Goal: Transaction & Acquisition: Register for event/course

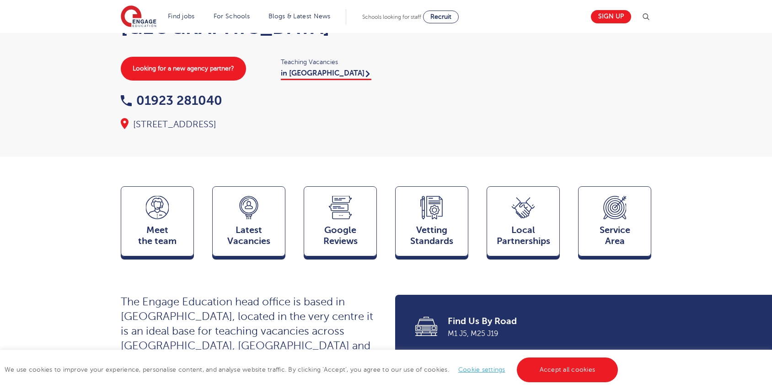
scroll to position [152, 0]
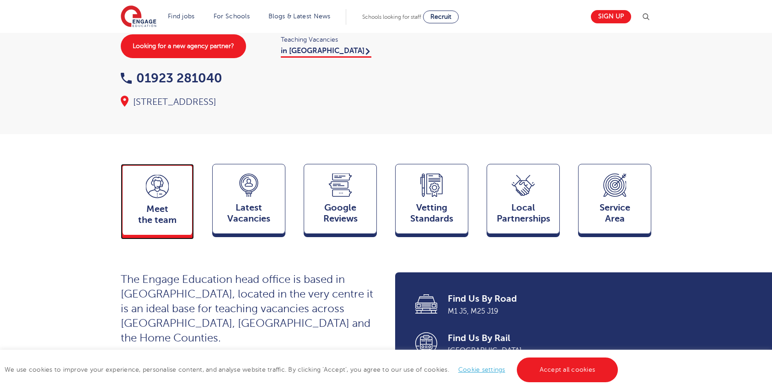
click at [165, 204] on span "Meet the team" at bounding box center [157, 215] width 60 height 22
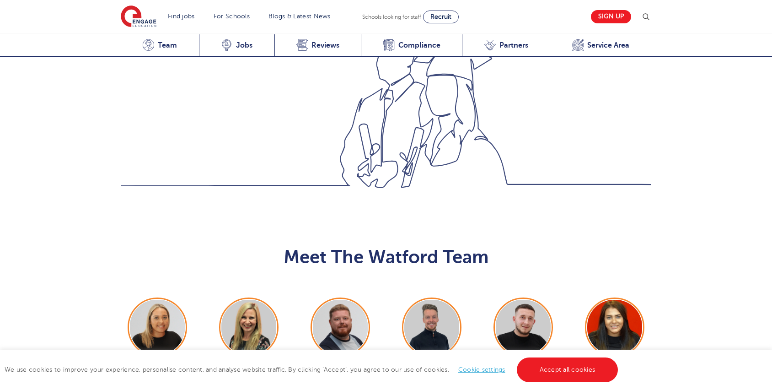
scroll to position [904, 0]
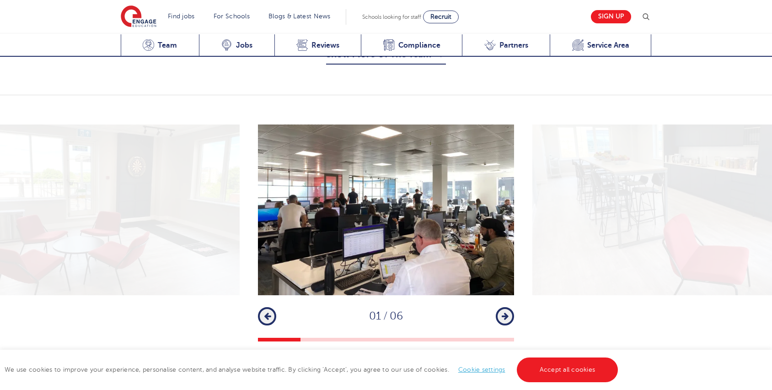
scroll to position [1159, 0]
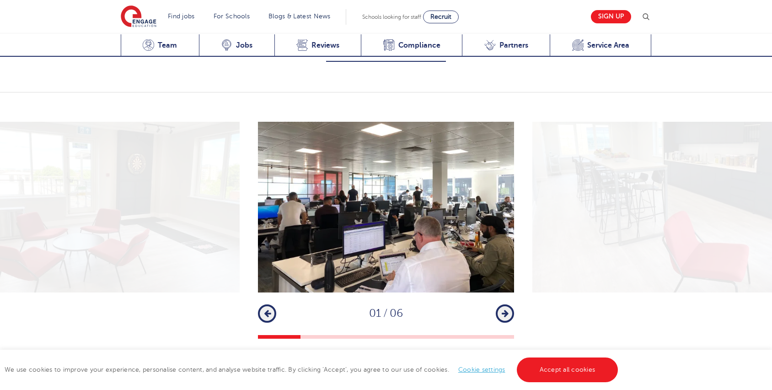
click at [504, 309] on icon "button" at bounding box center [505, 313] width 7 height 8
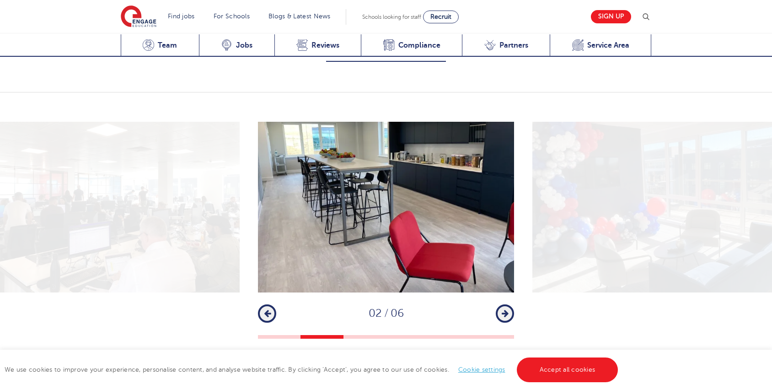
click at [504, 309] on icon "button" at bounding box center [505, 313] width 7 height 8
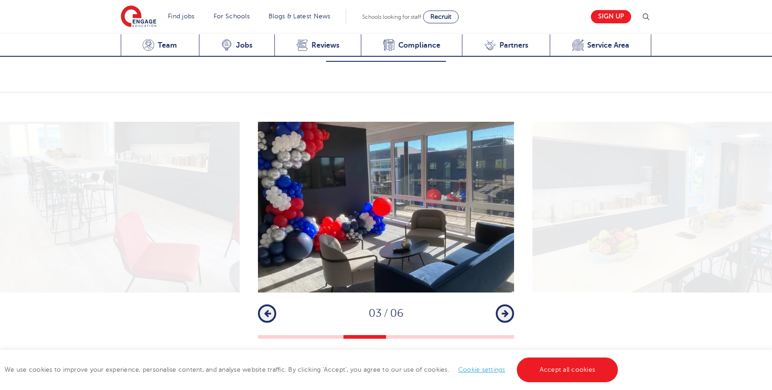
click at [504, 309] on icon "button" at bounding box center [505, 313] width 7 height 8
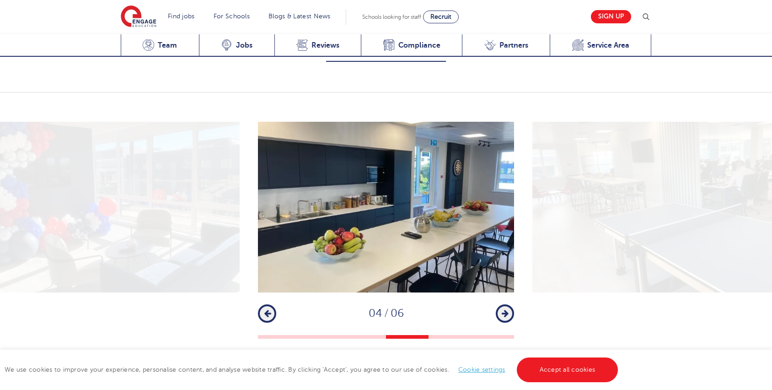
click at [504, 309] on icon "button" at bounding box center [505, 313] width 7 height 8
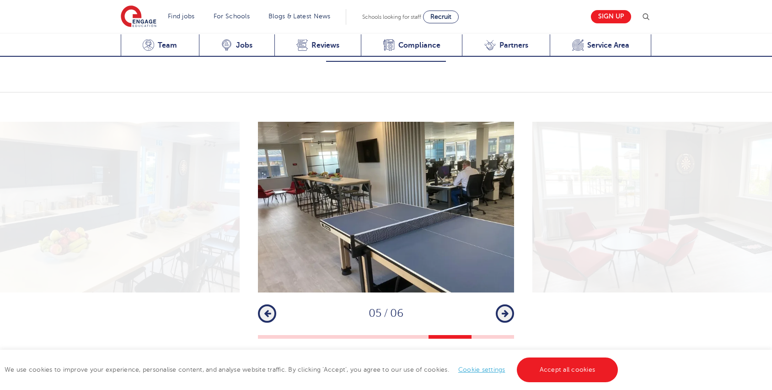
click at [504, 309] on icon "button" at bounding box center [505, 313] width 7 height 8
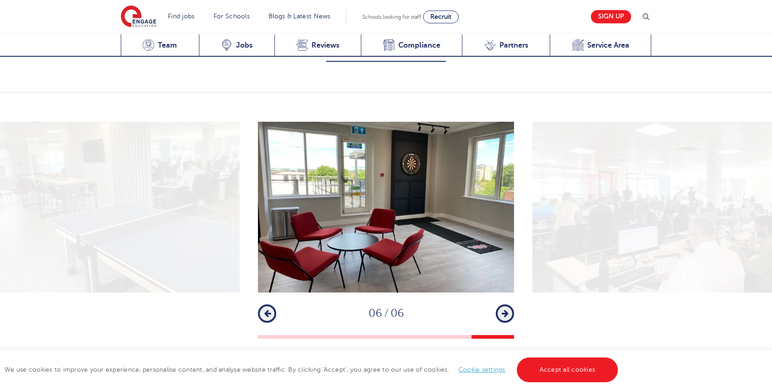
click at [504, 309] on icon "button" at bounding box center [505, 313] width 7 height 8
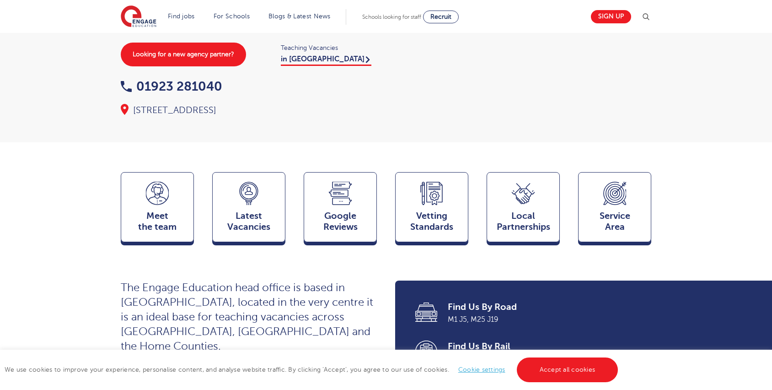
scroll to position [142, 0]
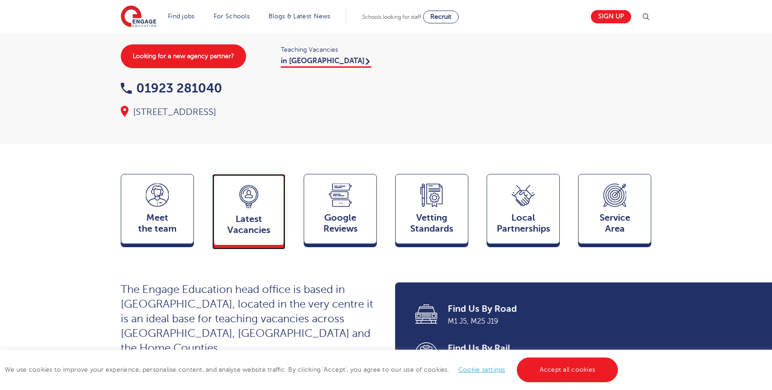
click at [249, 214] on span "Latest Vacancies" at bounding box center [249, 225] width 60 height 22
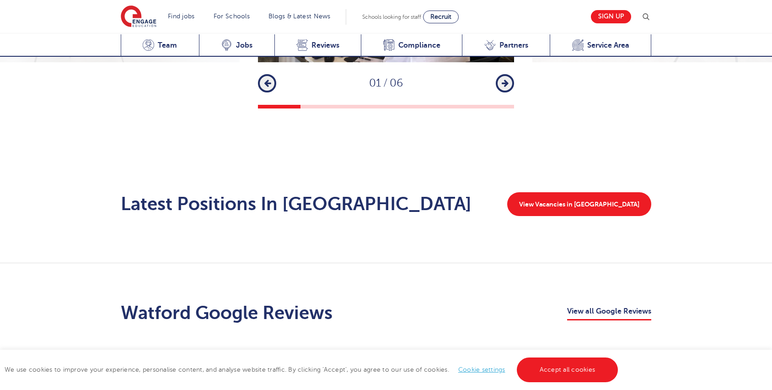
scroll to position [1393, 0]
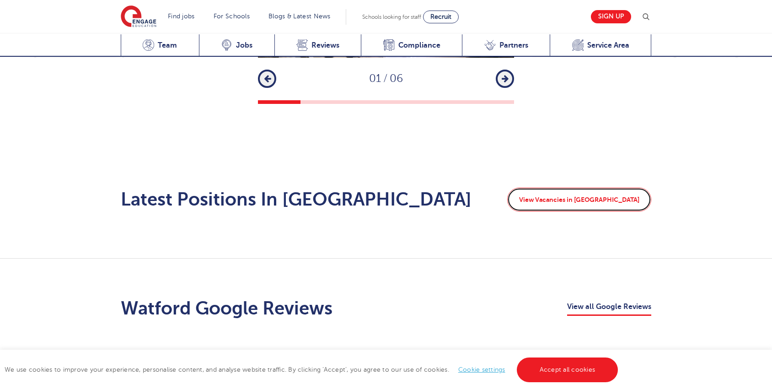
click at [587, 188] on link "View Vacancies in Watford" at bounding box center [579, 200] width 144 height 24
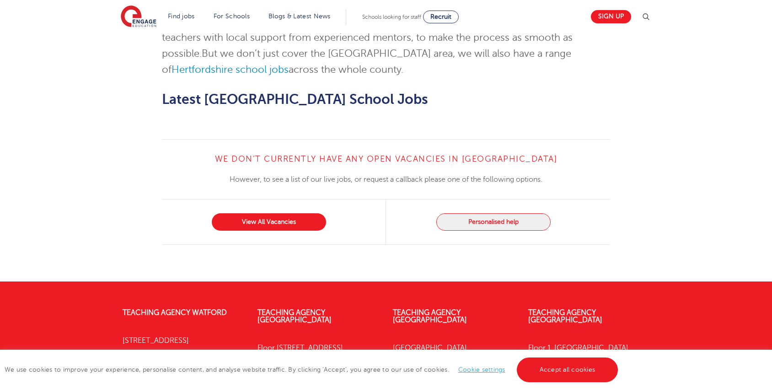
scroll to position [1016, 0]
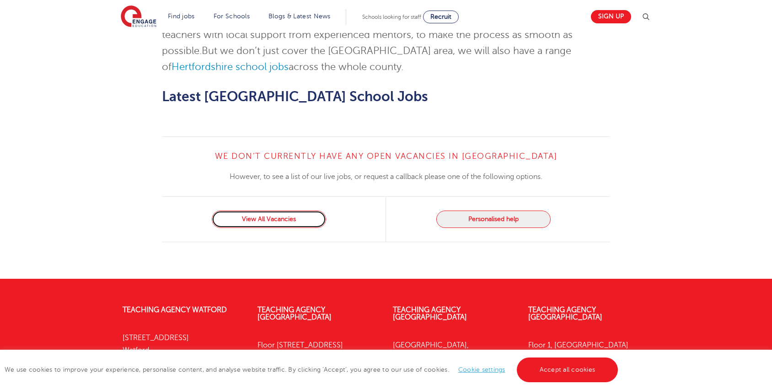
click at [250, 210] on link "View All Vacancies" at bounding box center [269, 218] width 114 height 17
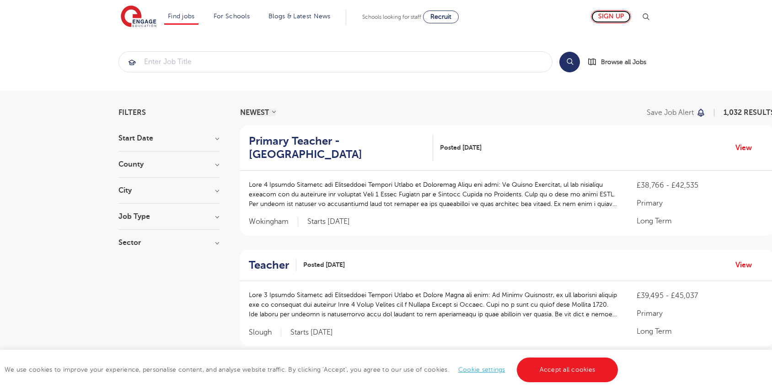
click at [612, 11] on link "Sign up" at bounding box center [611, 16] width 40 height 13
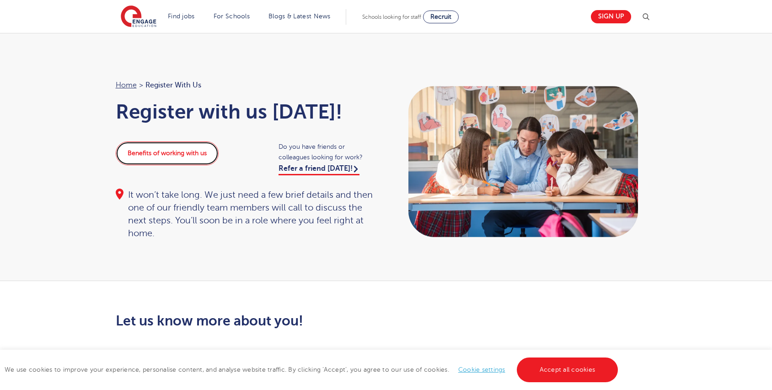
click at [154, 159] on link "Benefits of working with us" at bounding box center [167, 153] width 103 height 24
click at [146, 21] on img at bounding box center [139, 16] width 36 height 23
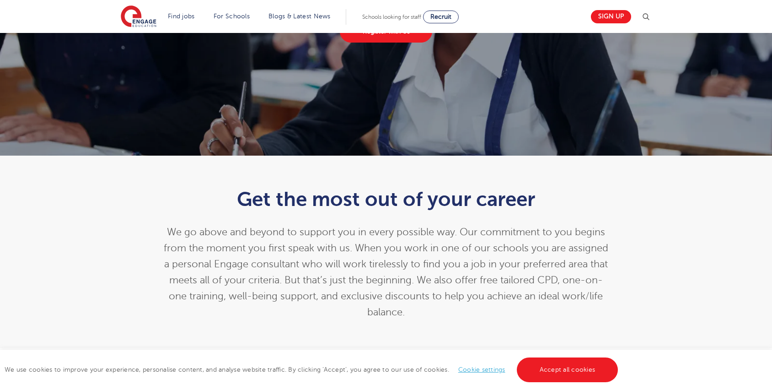
scroll to position [102, 0]
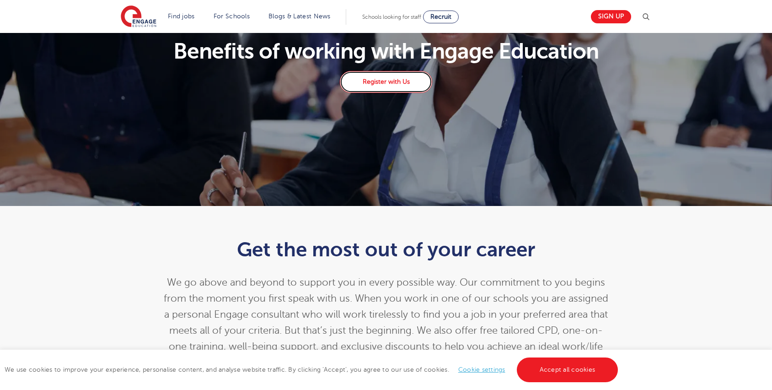
click at [393, 84] on link "Register with Us" at bounding box center [386, 82] width 92 height 22
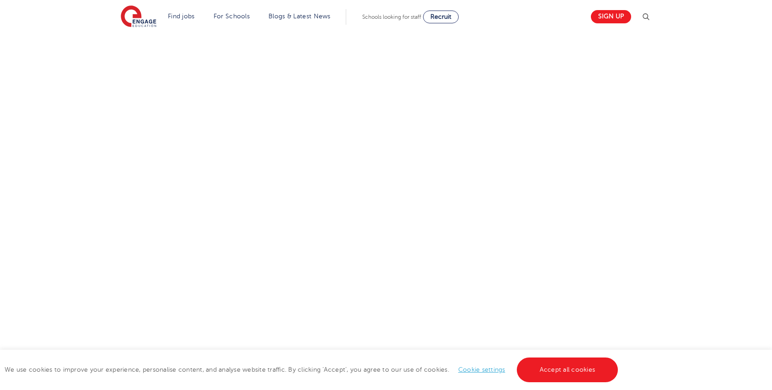
scroll to position [337, 0]
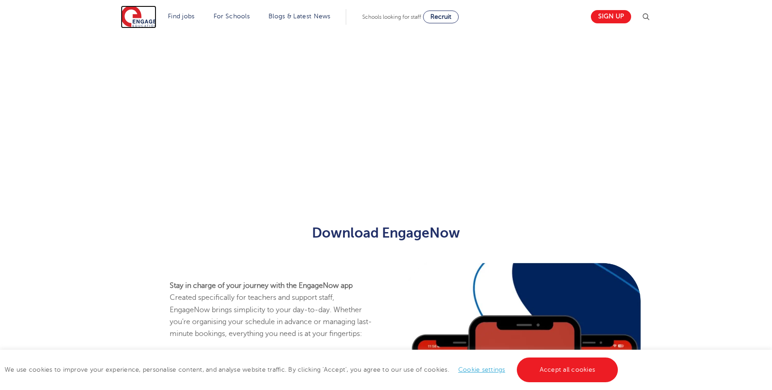
click at [153, 23] on img at bounding box center [139, 16] width 36 height 23
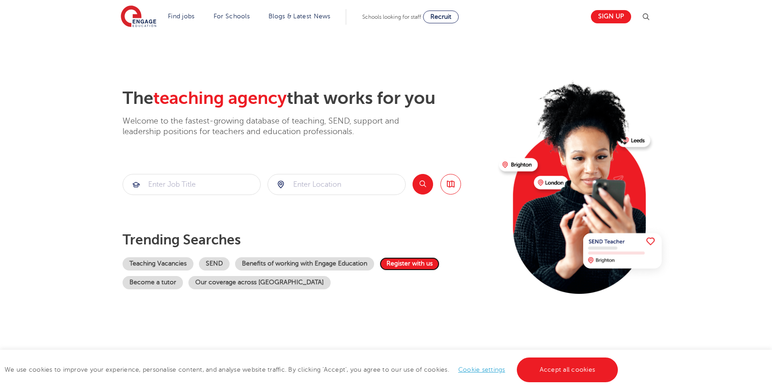
click at [403, 263] on link "Register with us" at bounding box center [410, 263] width 60 height 13
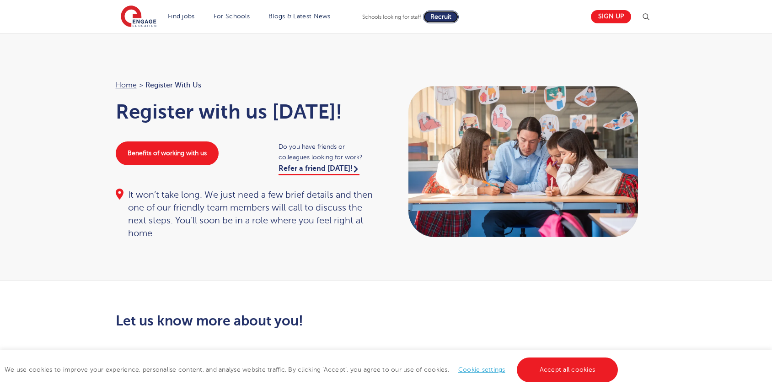
click at [459, 16] on link "Recruit" at bounding box center [441, 17] width 36 height 13
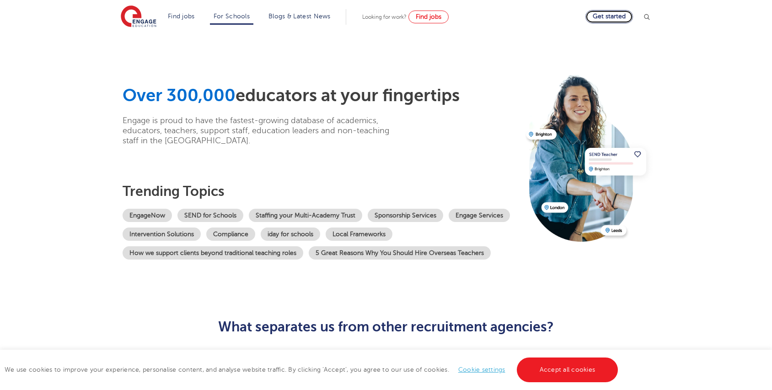
click at [618, 17] on link "Get started" at bounding box center [609, 16] width 48 height 13
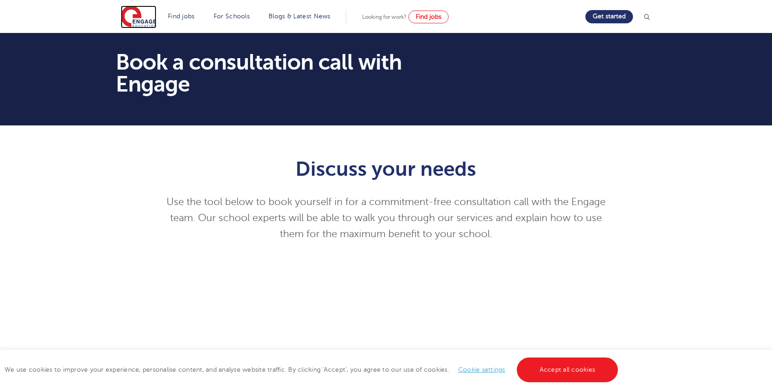
click at [148, 21] on img at bounding box center [139, 16] width 36 height 23
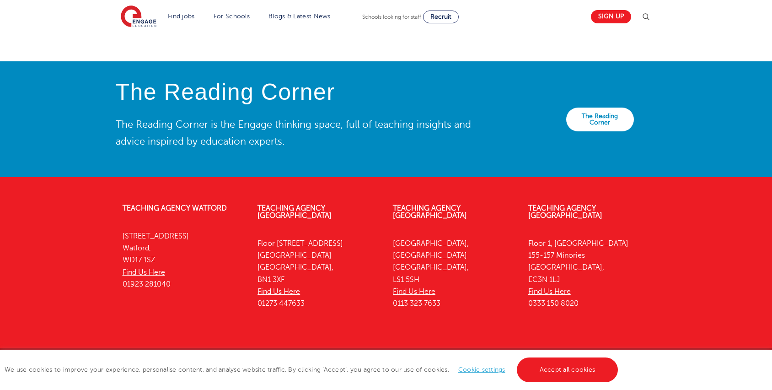
scroll to position [2047, 0]
